Goal: Task Accomplishment & Management: Use online tool/utility

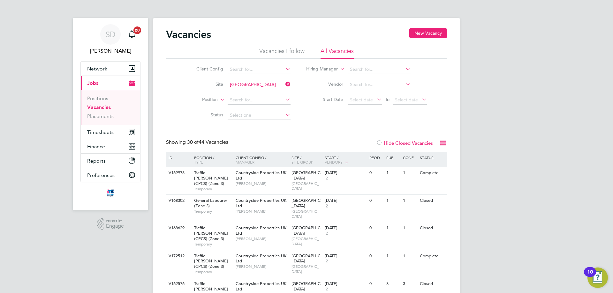
click at [99, 86] on button "Current page: Jobs" at bounding box center [110, 83] width 59 height 14
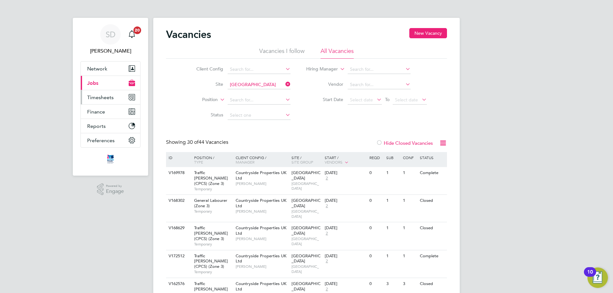
click at [100, 100] on span "Timesheets" at bounding box center [100, 97] width 26 height 6
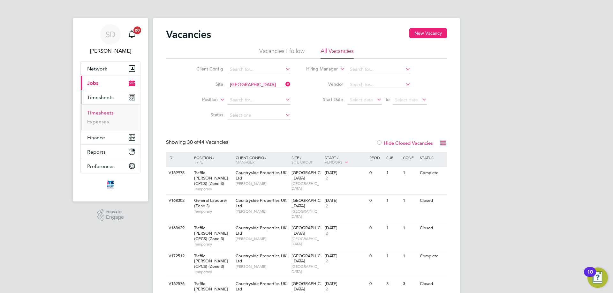
click at [98, 112] on link "Timesheets" at bounding box center [100, 113] width 26 height 6
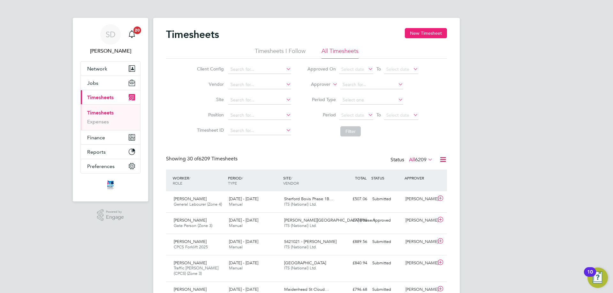
click at [246, 95] on li "Site" at bounding box center [243, 100] width 112 height 15
click at [245, 98] on input at bounding box center [259, 100] width 63 height 9
click at [250, 106] on li "[GEOGRAPHIC_DATA]" at bounding box center [260, 109] width 64 height 9
type input "[GEOGRAPHIC_DATA]"
click at [364, 116] on span "Select date" at bounding box center [356, 115] width 34 height 9
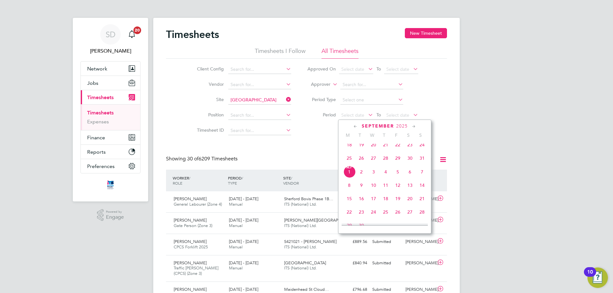
click at [350, 163] on span "25" at bounding box center [349, 158] width 12 height 12
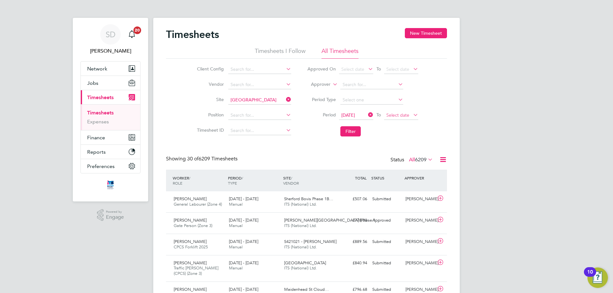
click at [401, 119] on span "Select date" at bounding box center [401, 115] width 34 height 9
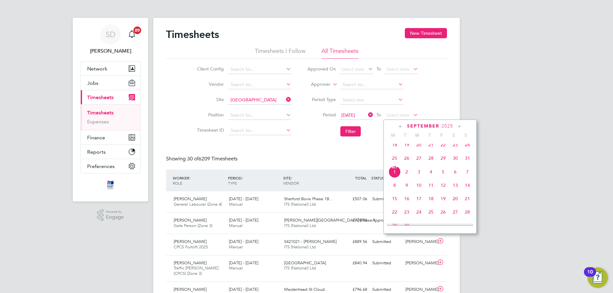
click at [468, 162] on span "31" at bounding box center [467, 158] width 12 height 12
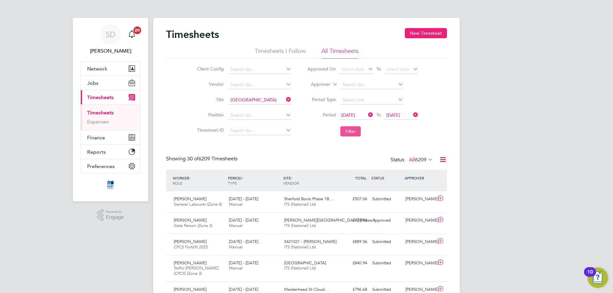
click at [354, 131] on button "Filter" at bounding box center [350, 131] width 20 height 10
